Goal: Task Accomplishment & Management: Use online tool/utility

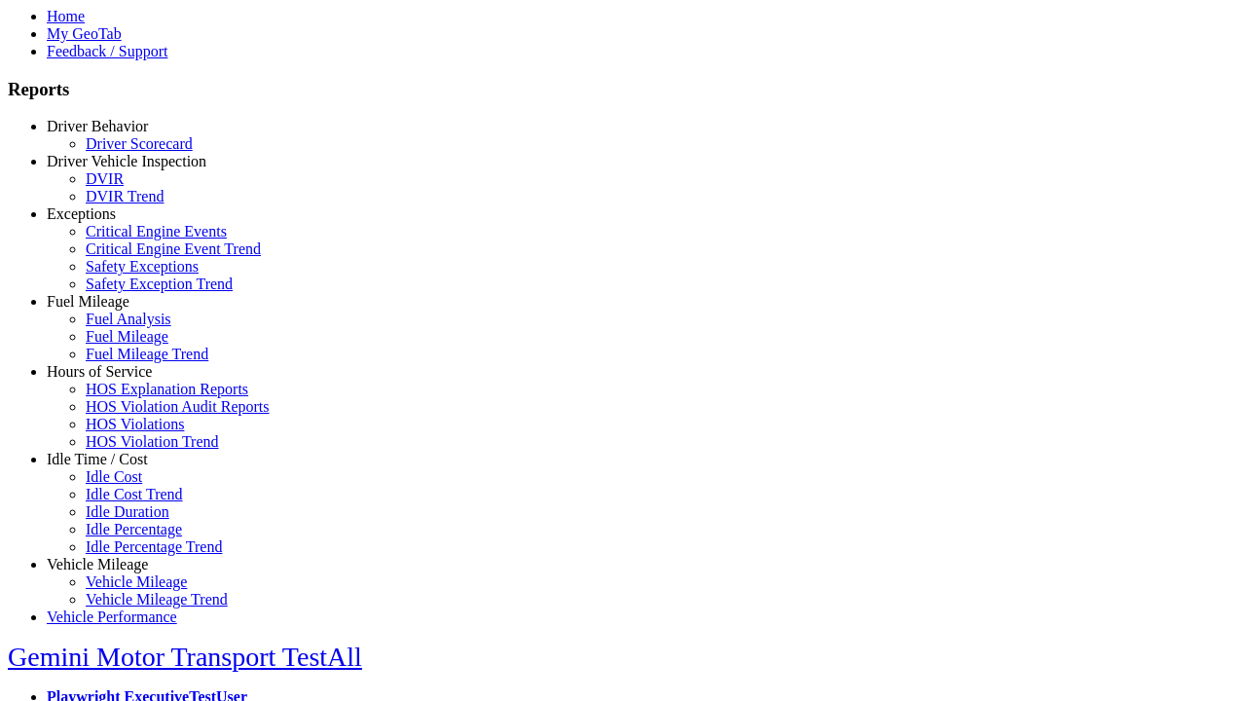
click at [112, 380] on link "Hours of Service" at bounding box center [99, 371] width 105 height 17
click at [127, 397] on link "HOS Explanation Reports" at bounding box center [167, 389] width 163 height 17
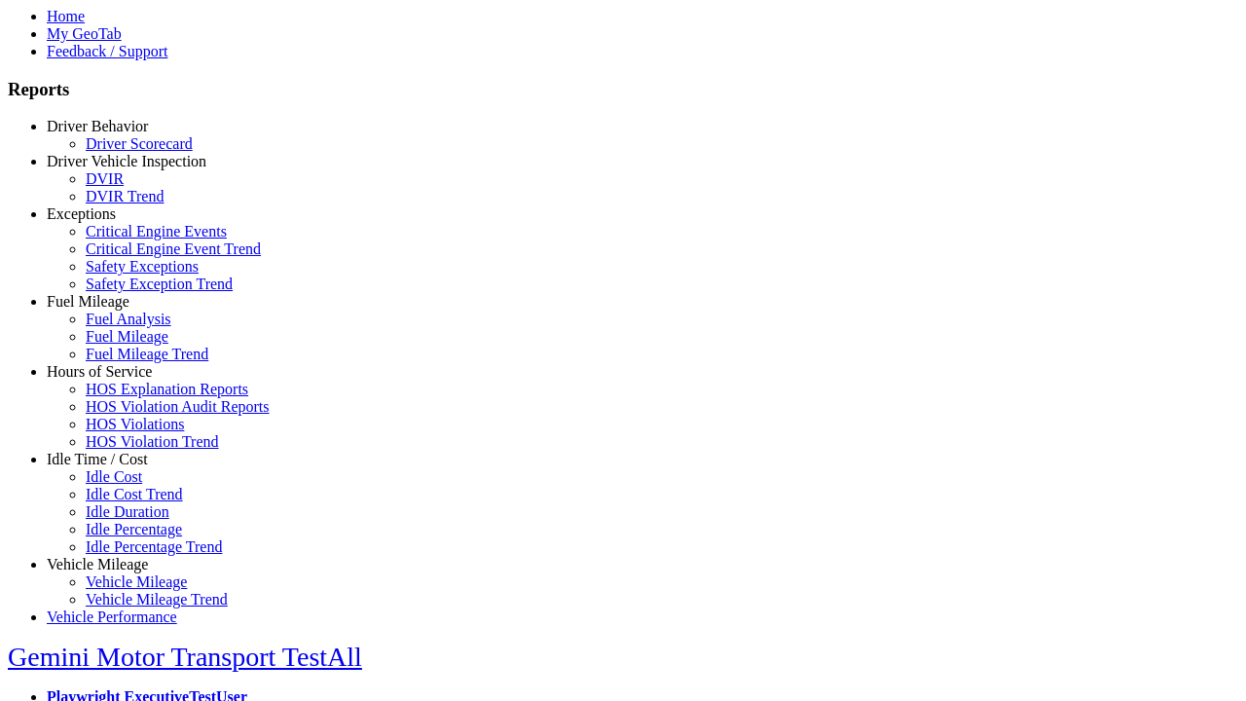
type input "**********"
type input "*********"
